Goal: Task Accomplishment & Management: Use online tool/utility

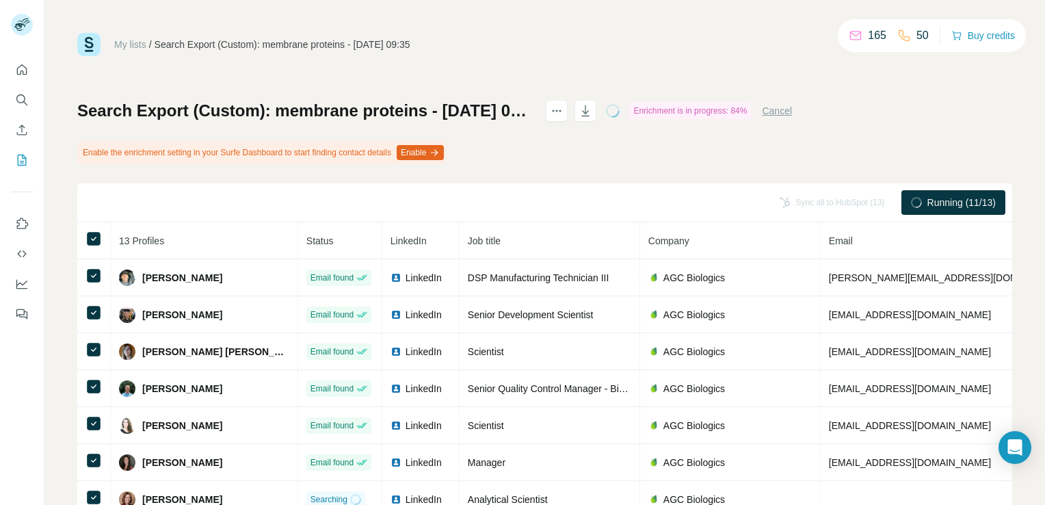
click at [444, 158] on button "Enable" at bounding box center [420, 152] width 47 height 15
click at [737, 141] on div "Search Export (Custom): membrane proteins - [DATE] 09:35 Enrichment is in progr…" at bounding box center [544, 342] width 935 height 484
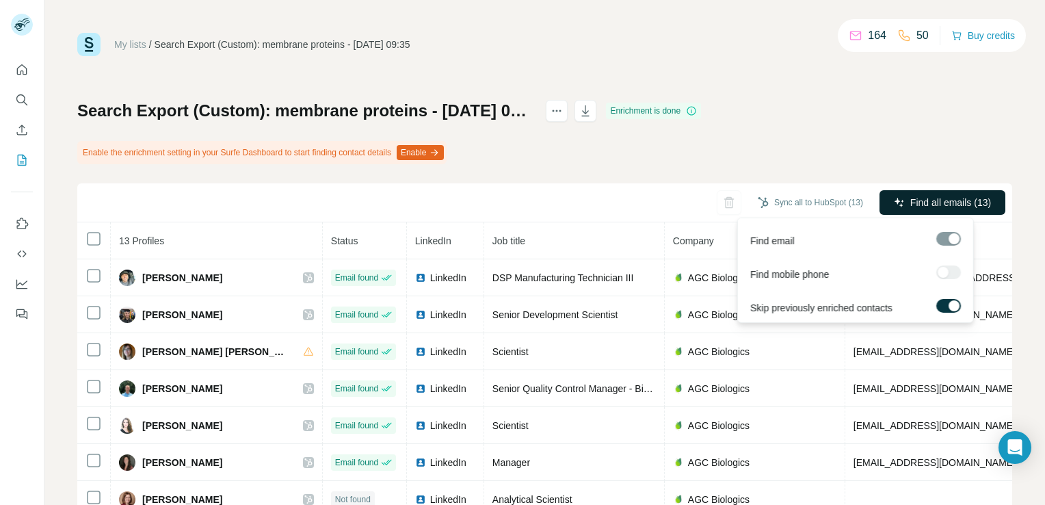
click at [941, 204] on span "Find all emails (13)" at bounding box center [950, 203] width 81 height 14
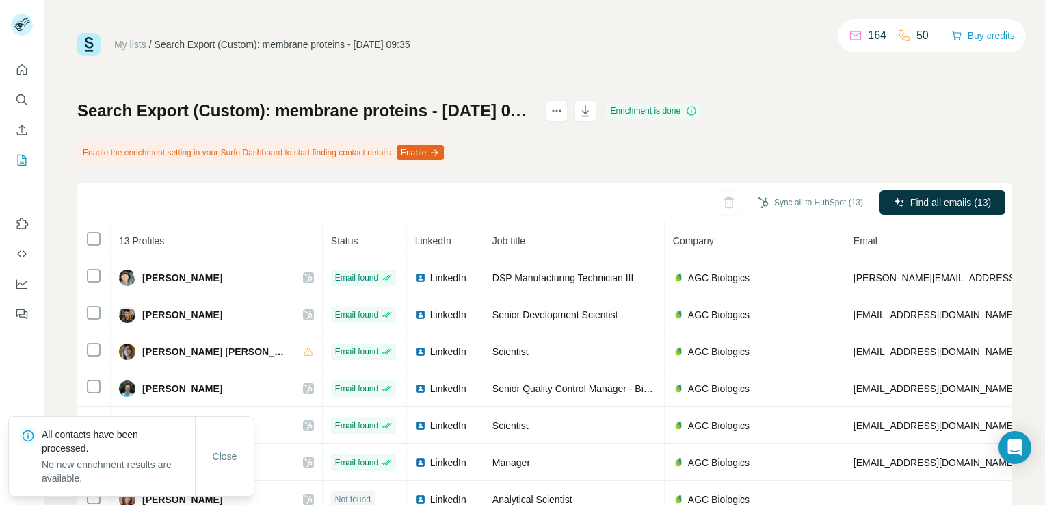
click at [701, 103] on div "Enrichment is done" at bounding box center [653, 111] width 95 height 16
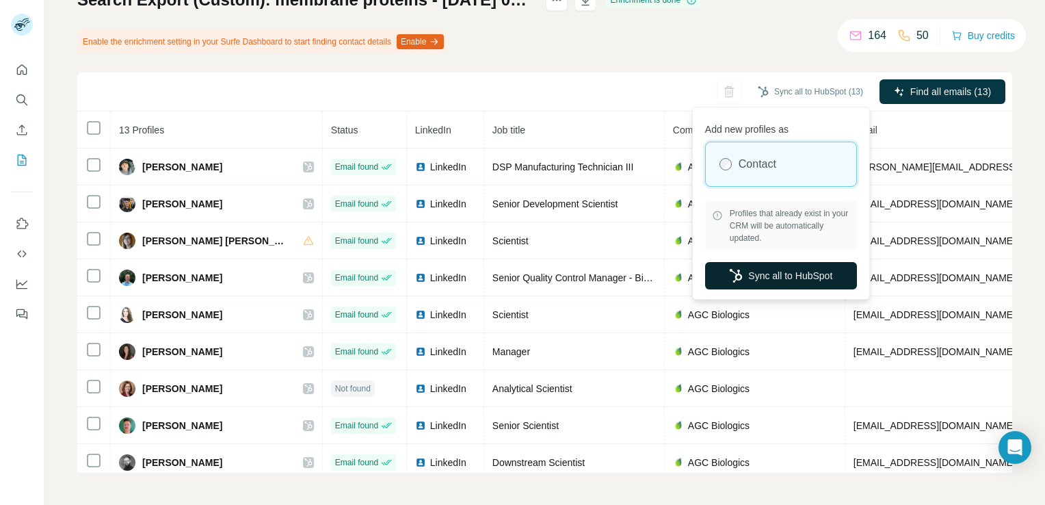
click at [826, 281] on button "Sync all to HubSpot" at bounding box center [781, 275] width 152 height 27
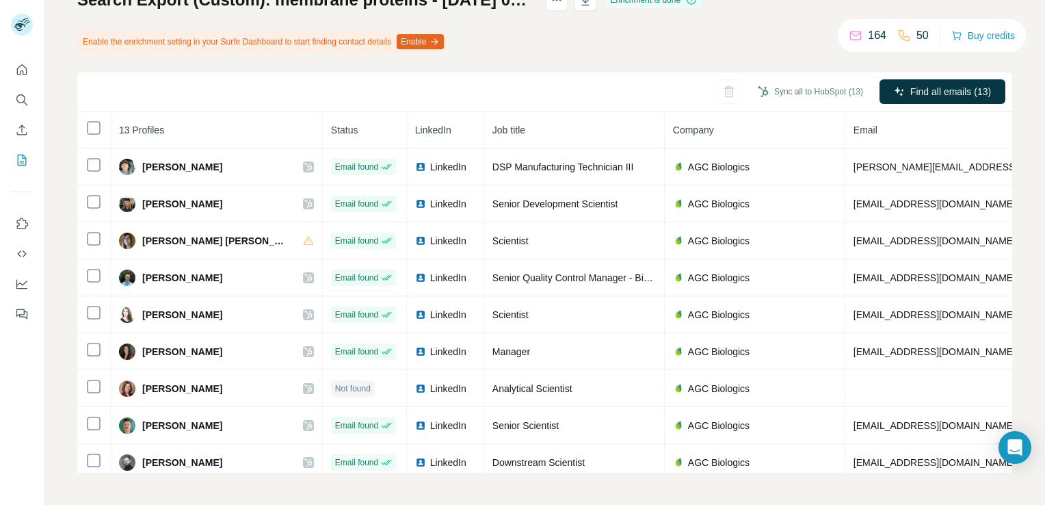
click at [750, 34] on div "Search Export (Custom): membrane proteins - [DATE] 09:35 Enrichment is done Ena…" at bounding box center [544, 231] width 935 height 484
